Goal: Task Accomplishment & Management: Manage account settings

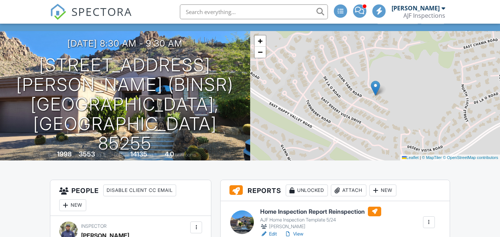
scroll to position [185, 0]
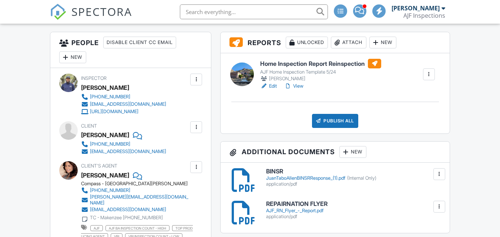
click at [299, 86] on link "View" at bounding box center [293, 86] width 19 height 7
